Goal: Communication & Community: Answer question/provide support

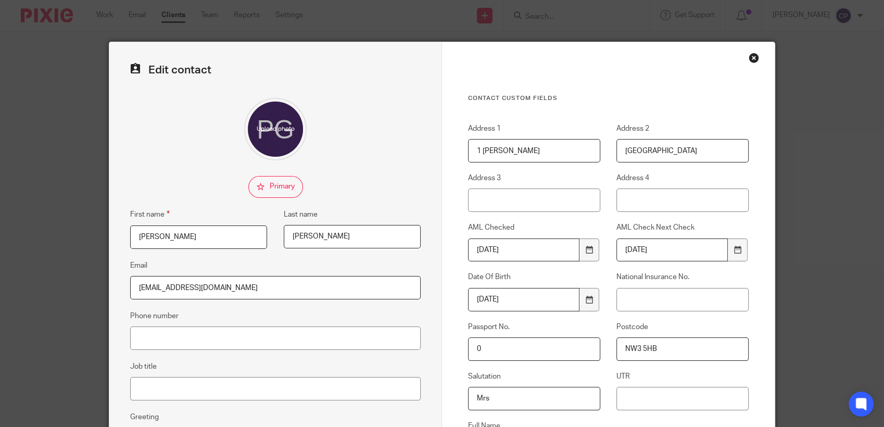
click at [748, 56] on div "Close this dialog window" at bounding box center [753, 58] width 10 height 10
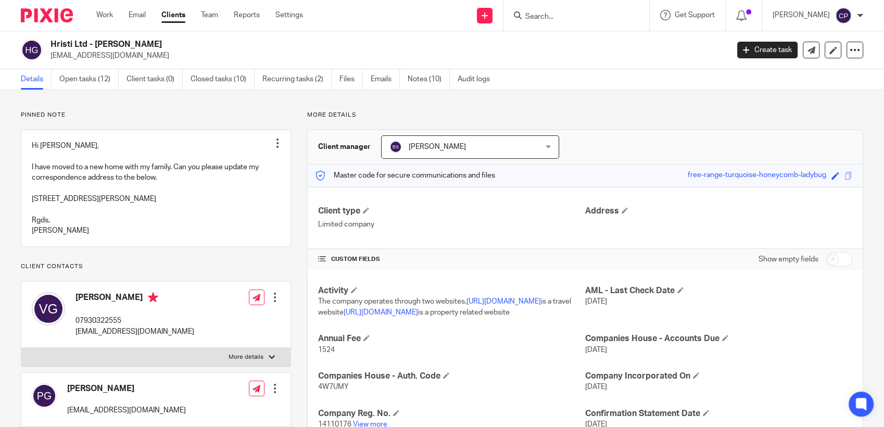
click at [551, 14] on input "Search" at bounding box center [571, 16] width 94 height 9
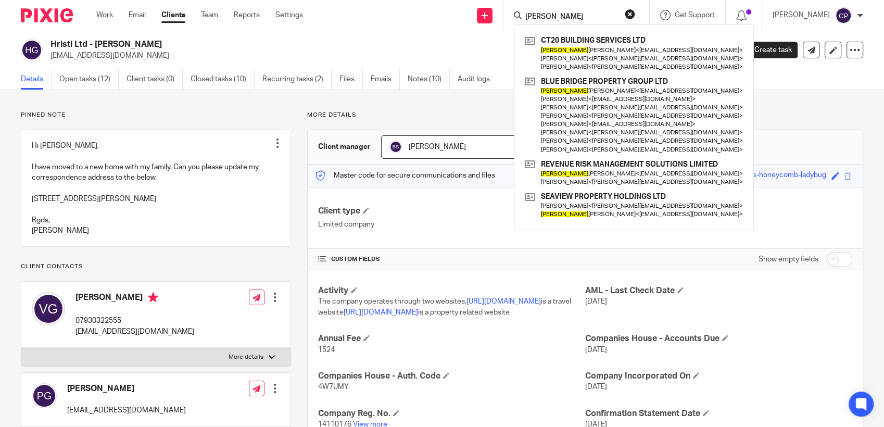
type input "geoffrey f"
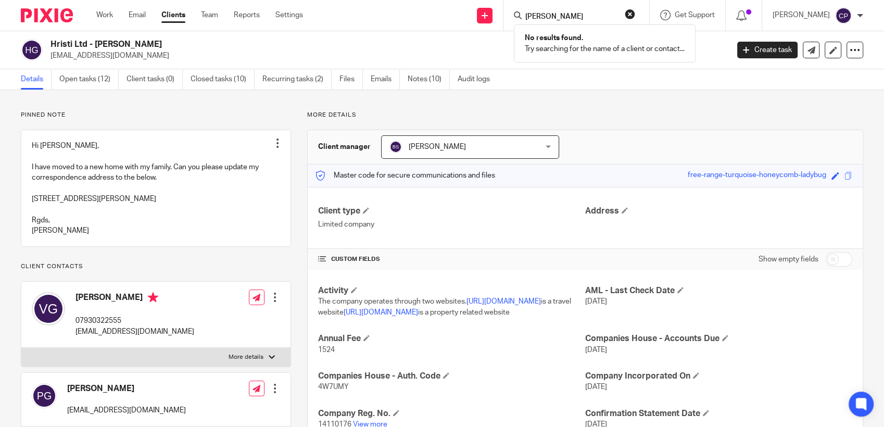
drag, startPoint x: 595, startPoint y: 17, endPoint x: 463, endPoint y: 22, distance: 132.8
click at [492, 21] on div "Send new email Create task Add client geoffrey f No results found. Try searchin…" at bounding box center [601, 15] width 565 height 31
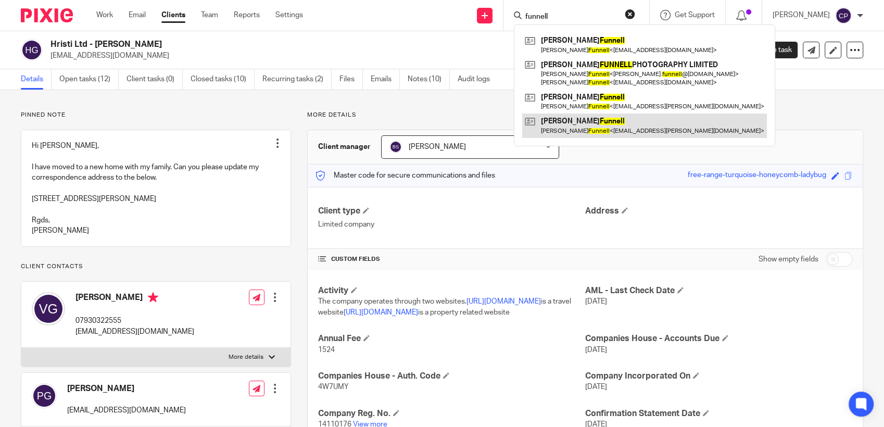
type input "funnell"
click at [589, 131] on link at bounding box center [644, 125] width 245 height 24
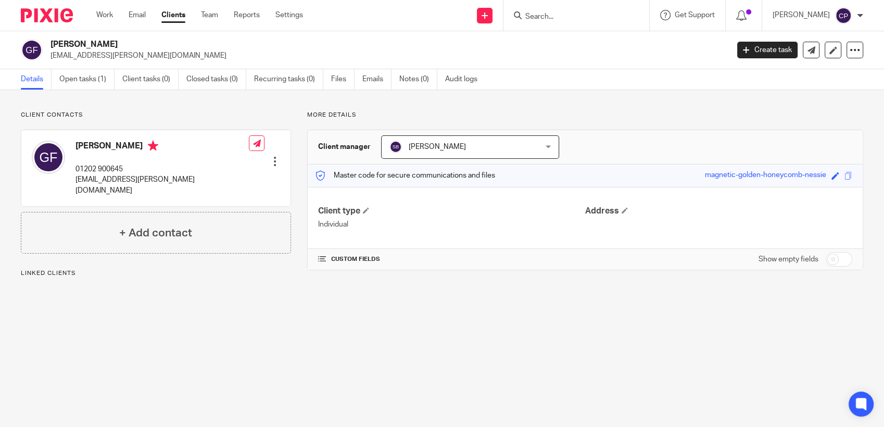
click at [271, 156] on div at bounding box center [275, 161] width 10 height 10
click at [215, 167] on link "Edit contact" at bounding box center [224, 168] width 99 height 15
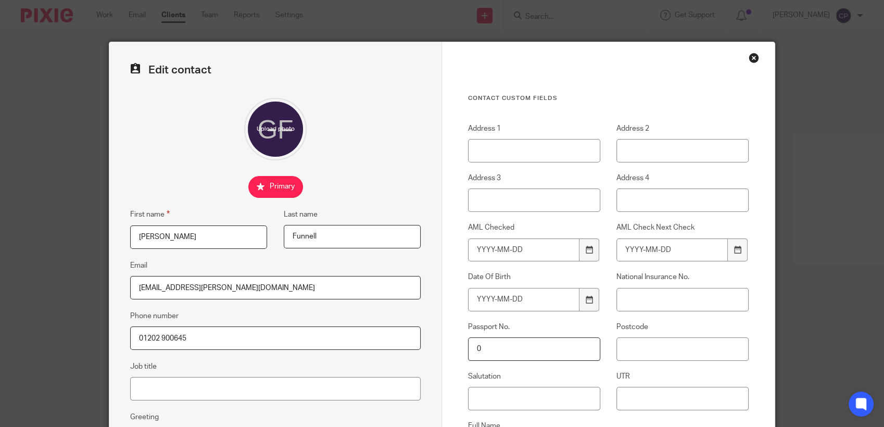
click at [753, 57] on div "Close this dialog window" at bounding box center [753, 58] width 10 height 10
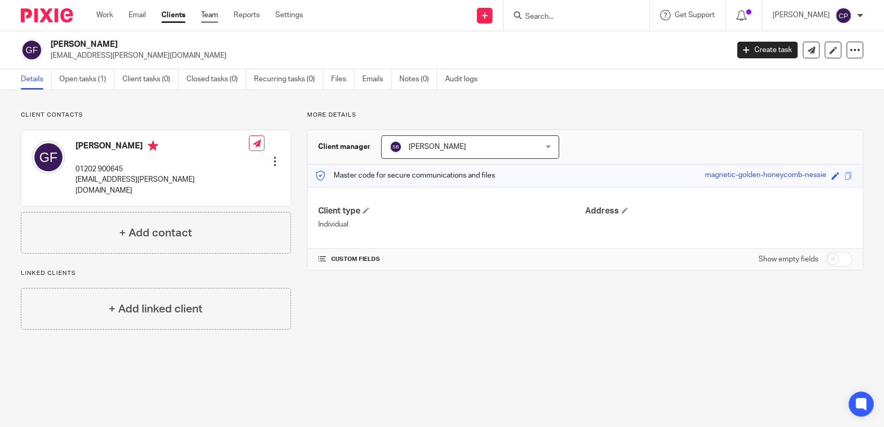
click at [204, 14] on link "Team" at bounding box center [209, 15] width 17 height 10
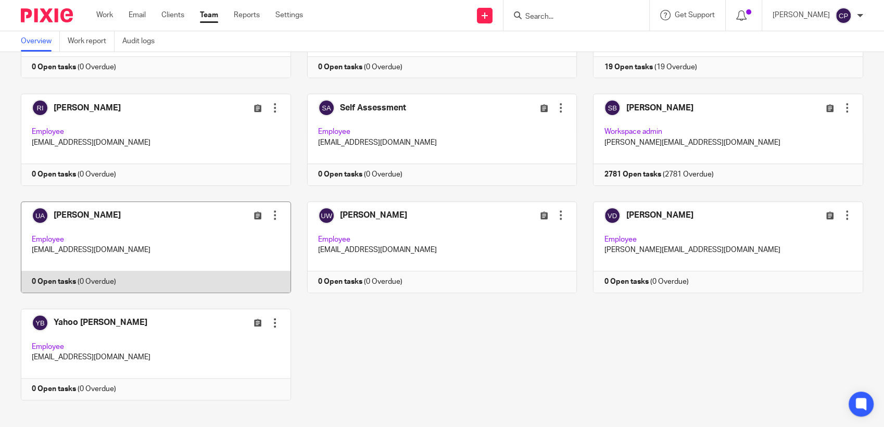
scroll to position [883, 0]
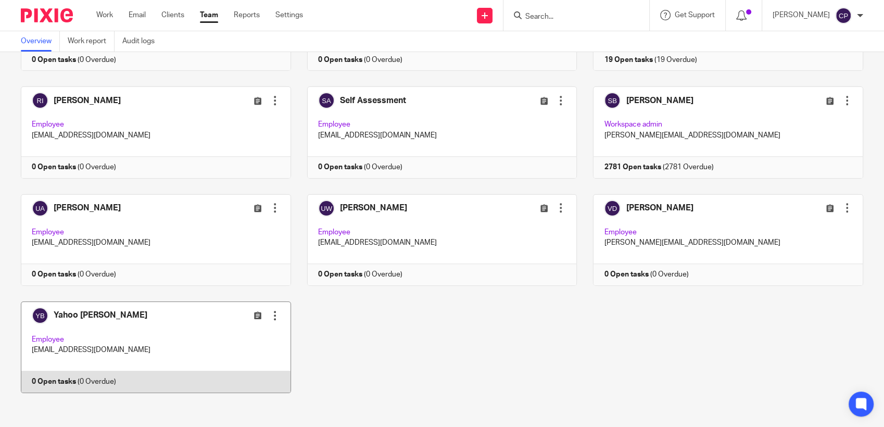
click at [199, 346] on link at bounding box center [148, 347] width 286 height 92
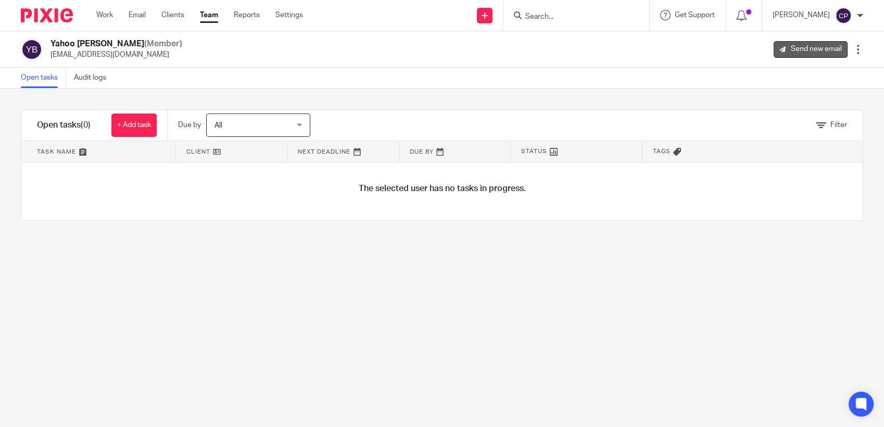
click at [810, 45] on link "Send new email" at bounding box center [810, 49] width 74 height 17
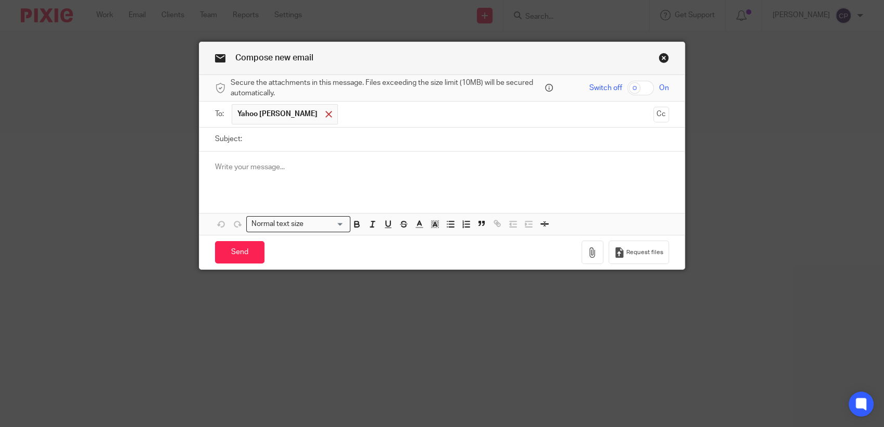
click at [323, 119] on div at bounding box center [329, 115] width 12 height 16
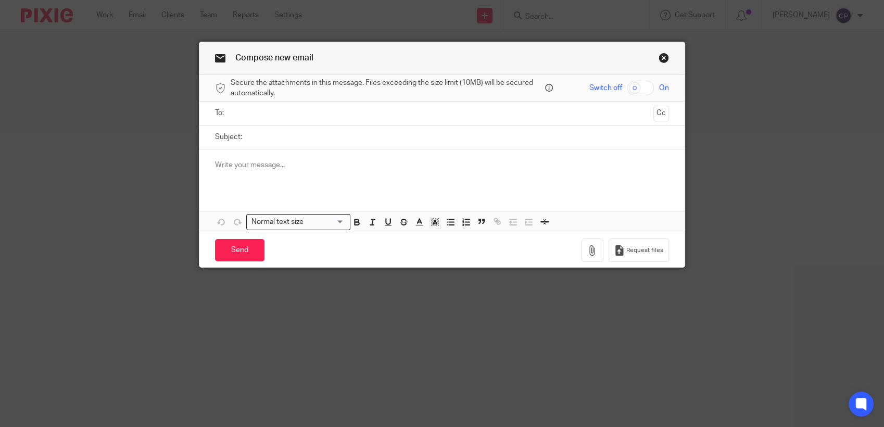
paste input "sundial.poole@yahoo.co.uk"
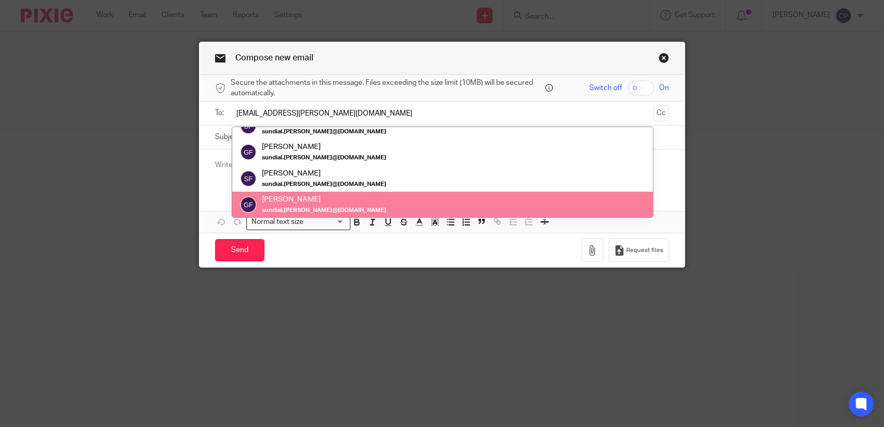
type input "sundial.poole@yahoo.co.uk"
click at [167, 137] on div "Compose new email Secure the attachments in this message. Files exceeding the s…" at bounding box center [442, 213] width 884 height 427
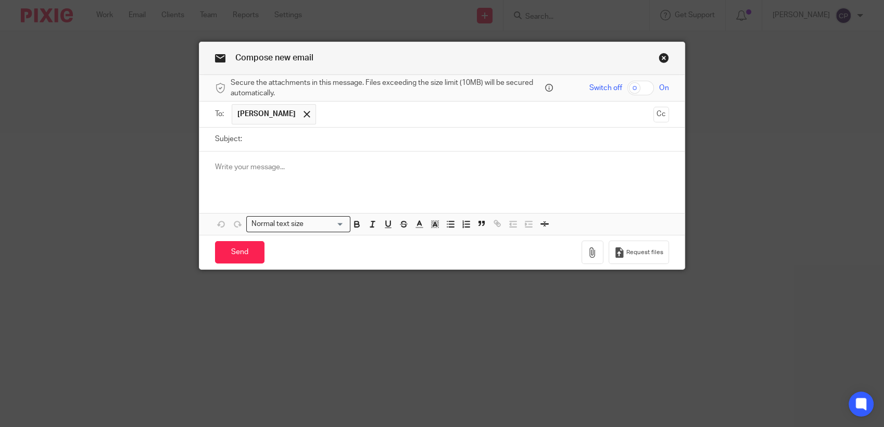
click at [259, 143] on input "Subject:" at bounding box center [458, 139] width 422 height 23
type input "Smartsearch link"
click at [250, 177] on div at bounding box center [441, 171] width 485 height 41
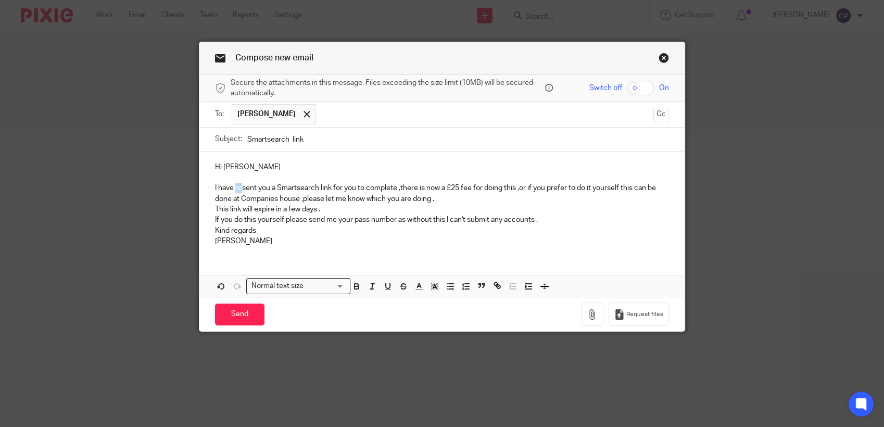
drag, startPoint x: 239, startPoint y: 189, endPoint x: 232, endPoint y: 192, distance: 7.1
click at [232, 192] on p "I have resent you a Smartsearch link for you to complete ,there is now a £25 fe…" at bounding box center [442, 193] width 454 height 21
click at [234, 315] on input "Send" at bounding box center [239, 314] width 49 height 22
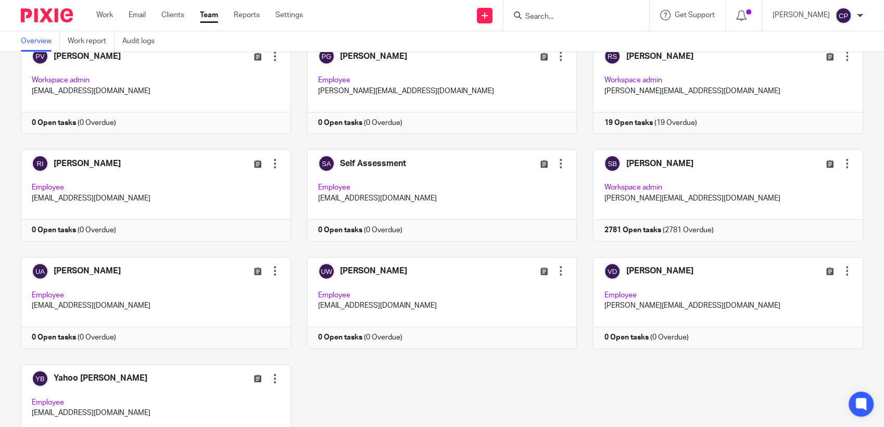
scroll to position [883, 0]
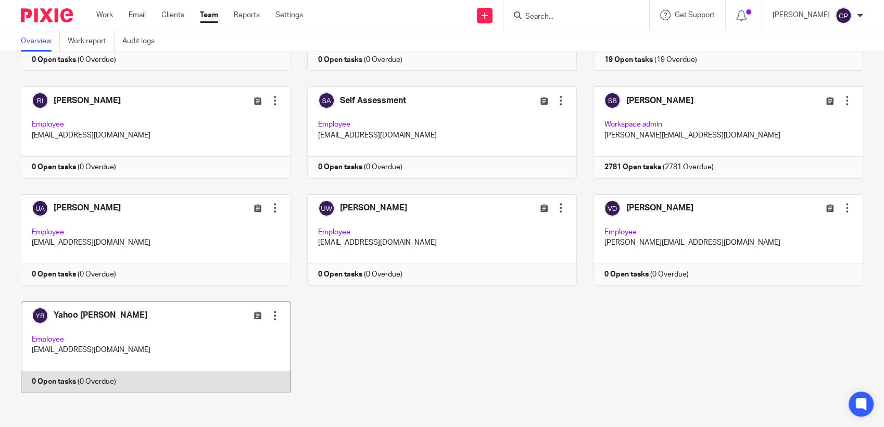
click at [197, 336] on link at bounding box center [148, 347] width 286 height 92
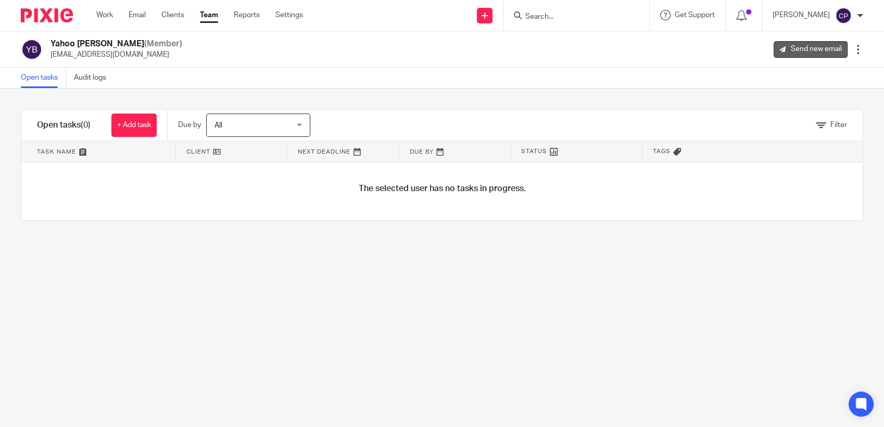
click at [812, 49] on link "Send new email" at bounding box center [810, 49] width 74 height 17
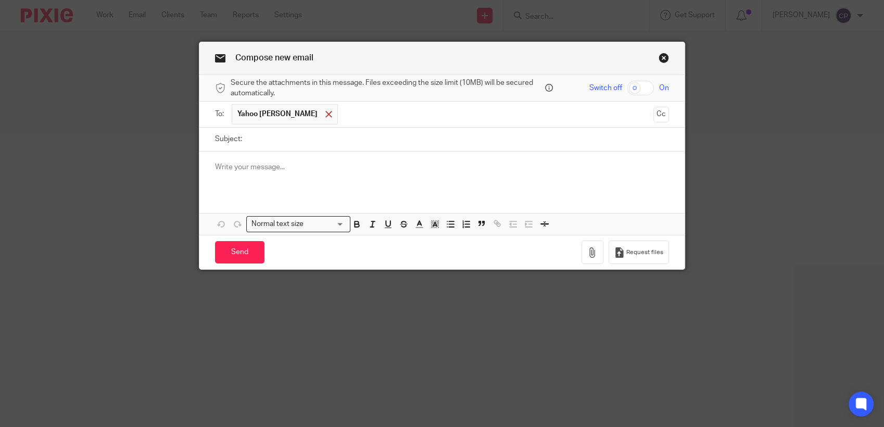
click at [325, 117] on span at bounding box center [328, 114] width 7 height 7
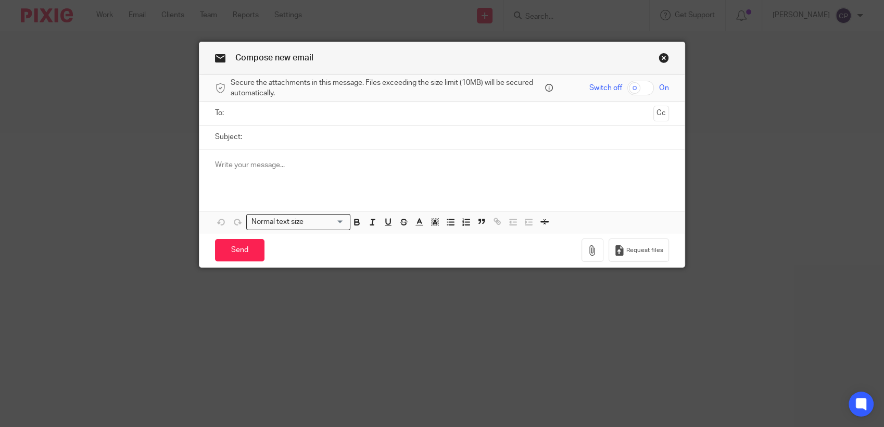
click at [247, 114] on input "text" at bounding box center [441, 113] width 415 height 12
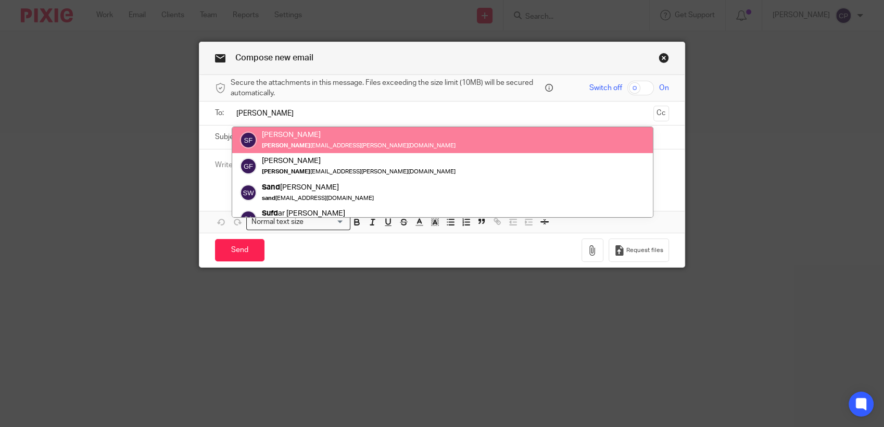
type input "sund"
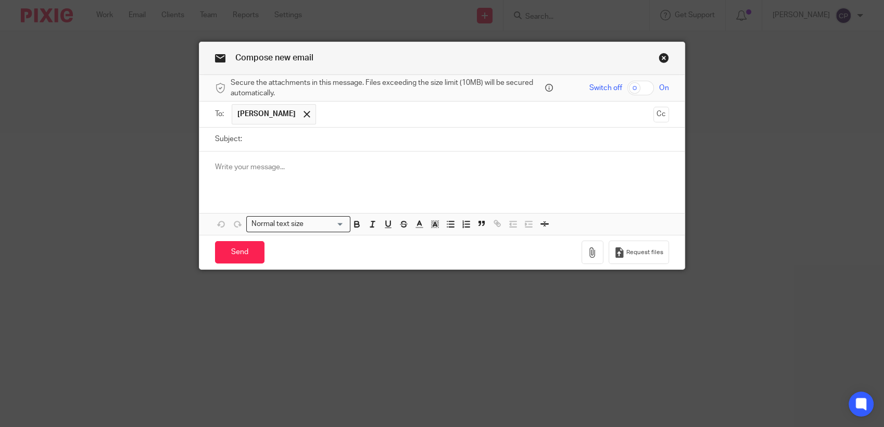
click at [247, 144] on input "Subject:" at bounding box center [458, 139] width 422 height 23
type input "Smartsearch link"
click at [279, 170] on p at bounding box center [442, 167] width 454 height 10
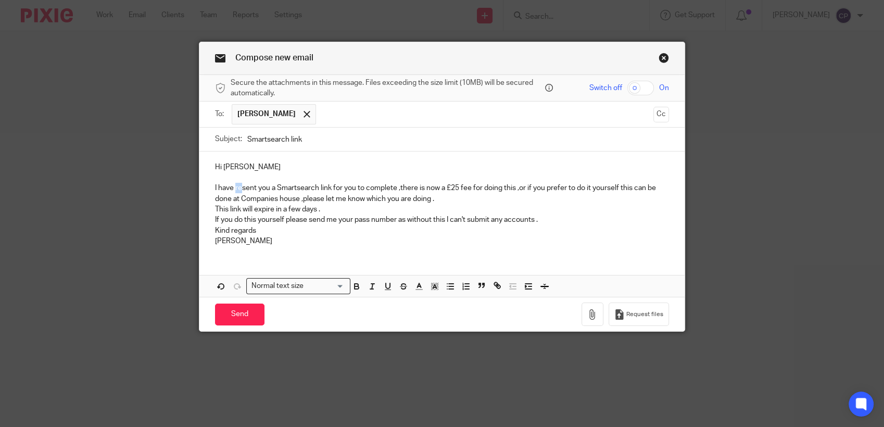
drag, startPoint x: 238, startPoint y: 188, endPoint x: 232, endPoint y: 192, distance: 7.0
click at [232, 192] on p "I have resent you a Smartsearch link for you to complete ,there is now a £25 fe…" at bounding box center [442, 193] width 454 height 21
click at [235, 315] on input "Send" at bounding box center [239, 314] width 49 height 22
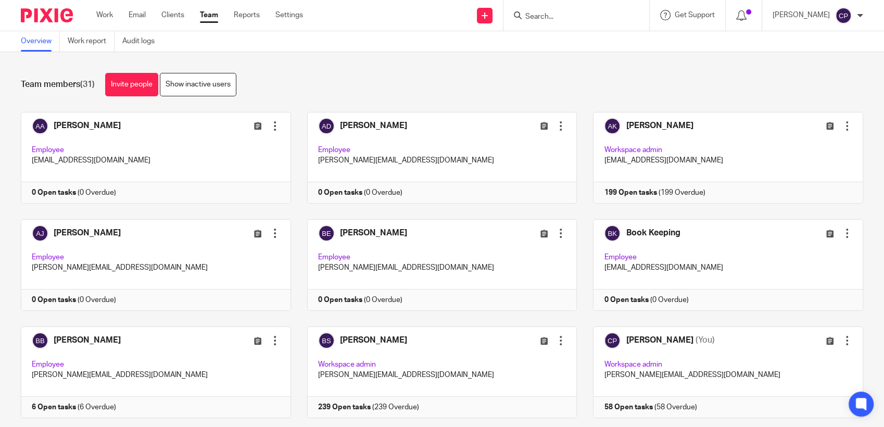
click at [558, 18] on input "Search" at bounding box center [571, 16] width 94 height 9
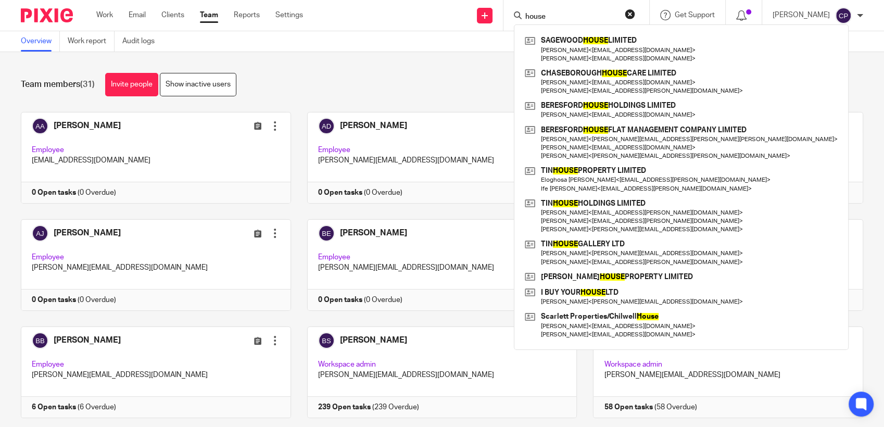
click at [529, 17] on input "house" at bounding box center [571, 16] width 94 height 9
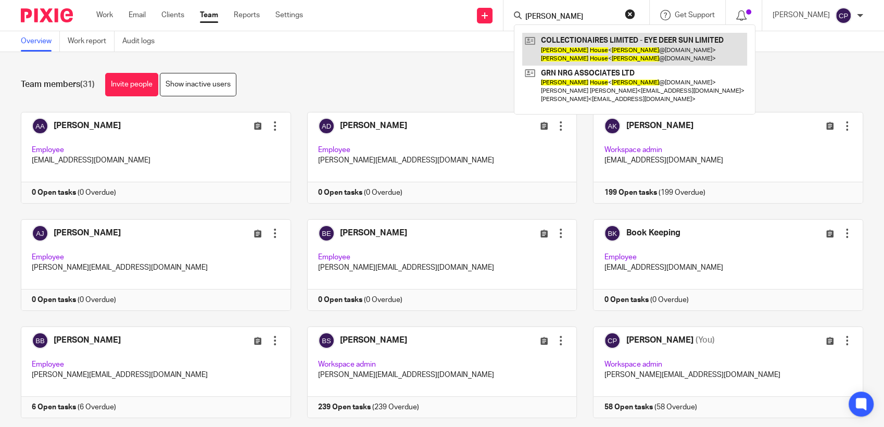
type input "kevin house"
click at [573, 52] on link at bounding box center [634, 49] width 225 height 32
